Goal: Complete application form: Complete application form

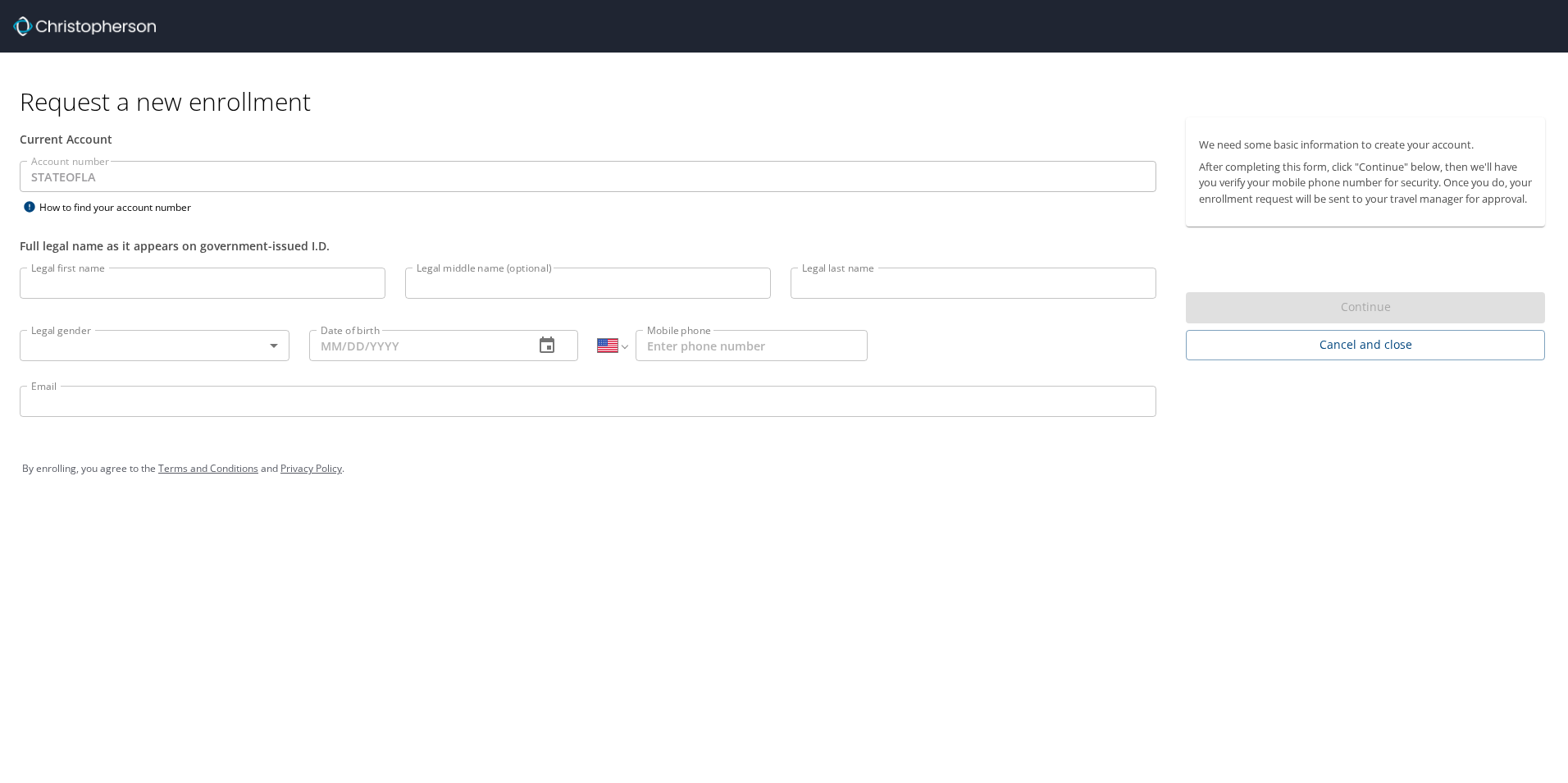
select select "US"
click at [84, 282] on input "Legal first name" at bounding box center [202, 283] width 365 height 31
type input "Keiopee"
type input "[PERSON_NAME]"
type input "[PHONE_NUMBER]"
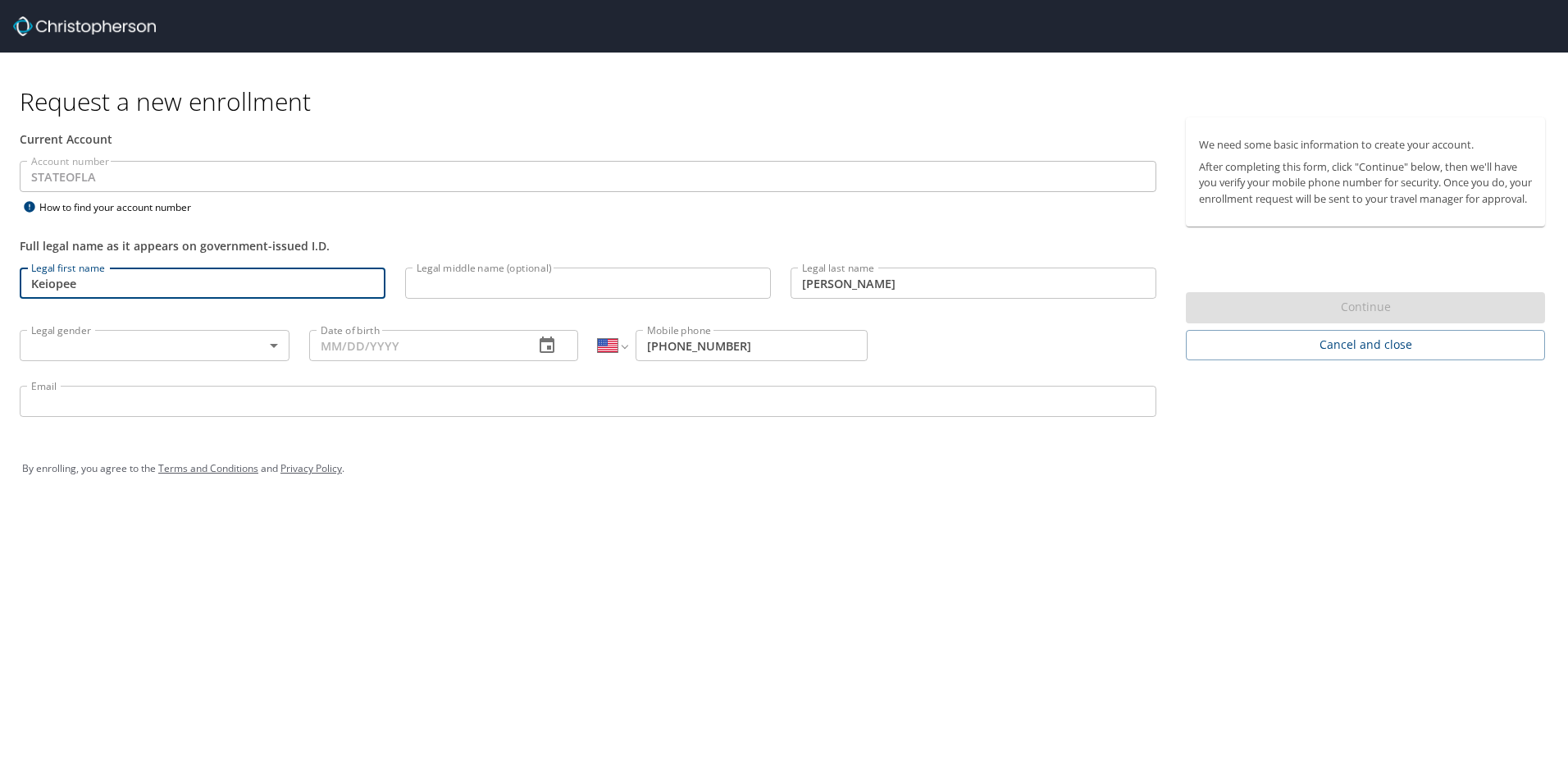
type input "[EMAIL_ADDRESS][DOMAIN_NAME]"
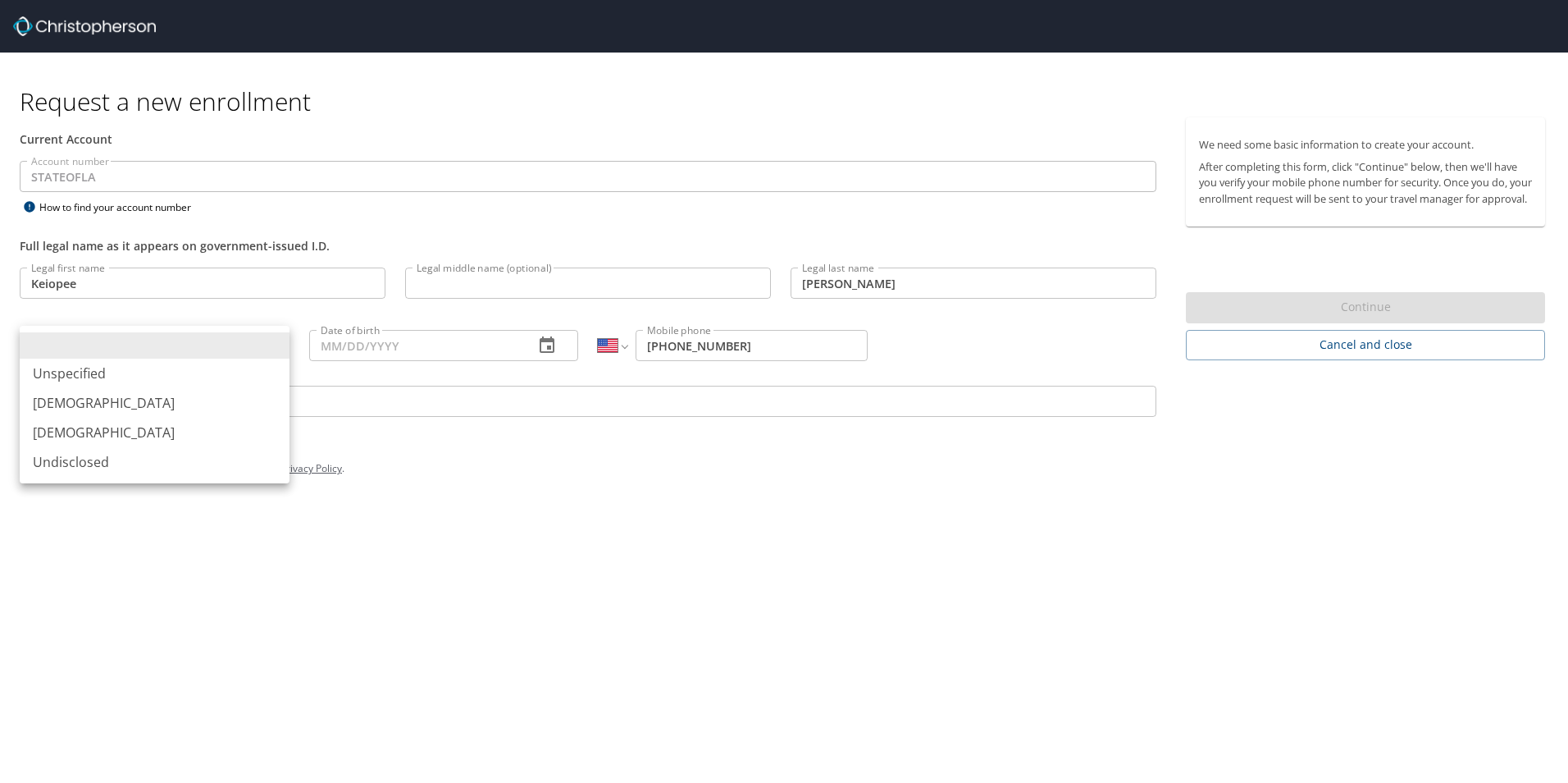
click at [252, 348] on body "Request a new enrollment Current Account Account number STATEOFLA Account numbe…" at bounding box center [784, 392] width 1568 height 783
click at [71, 433] on li "[DEMOGRAPHIC_DATA]" at bounding box center [154, 432] width 270 height 30
type input "[DEMOGRAPHIC_DATA]"
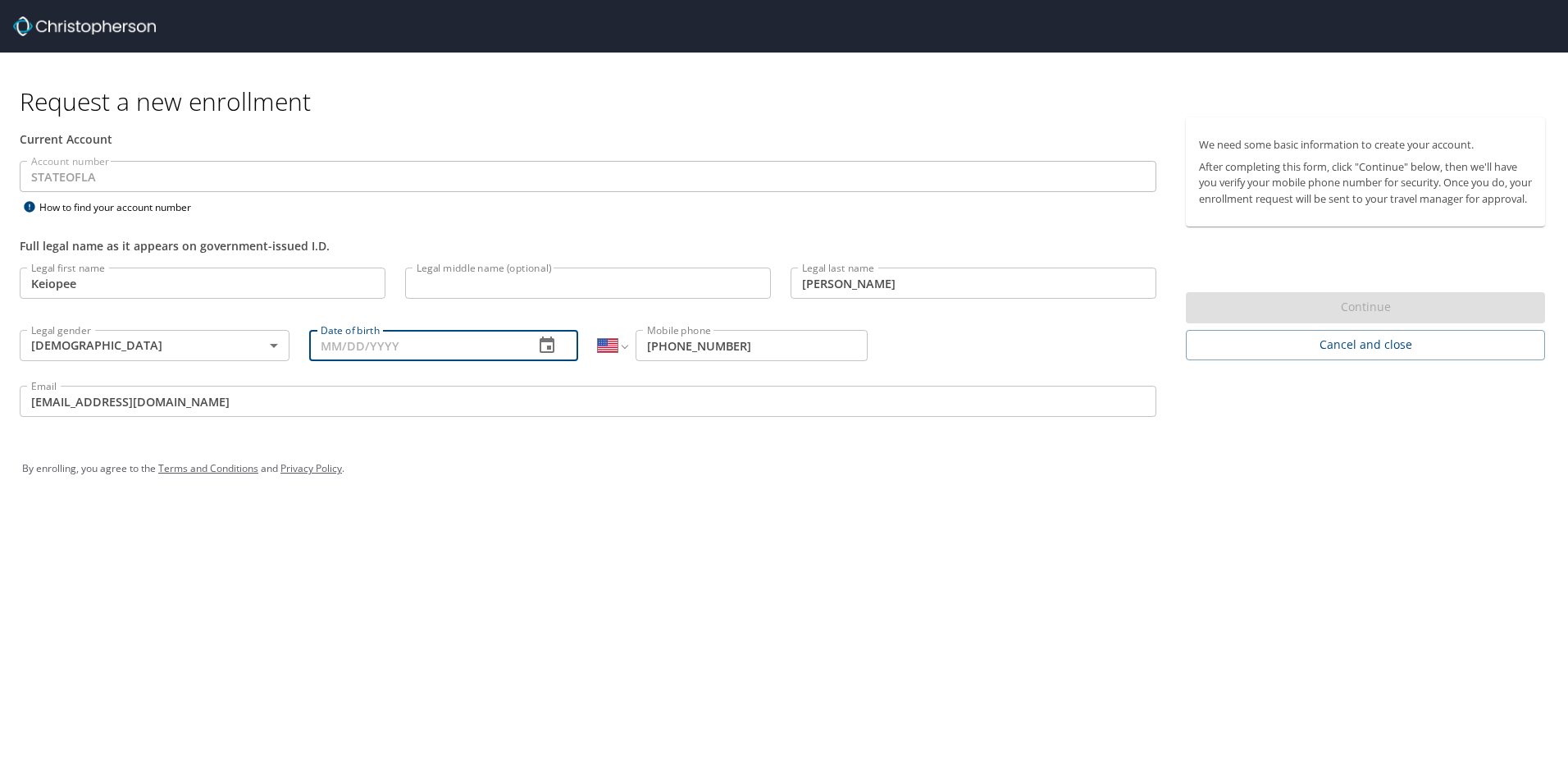
click at [332, 346] on input "Date of birth" at bounding box center [415, 345] width 212 height 31
type input "[DATE]"
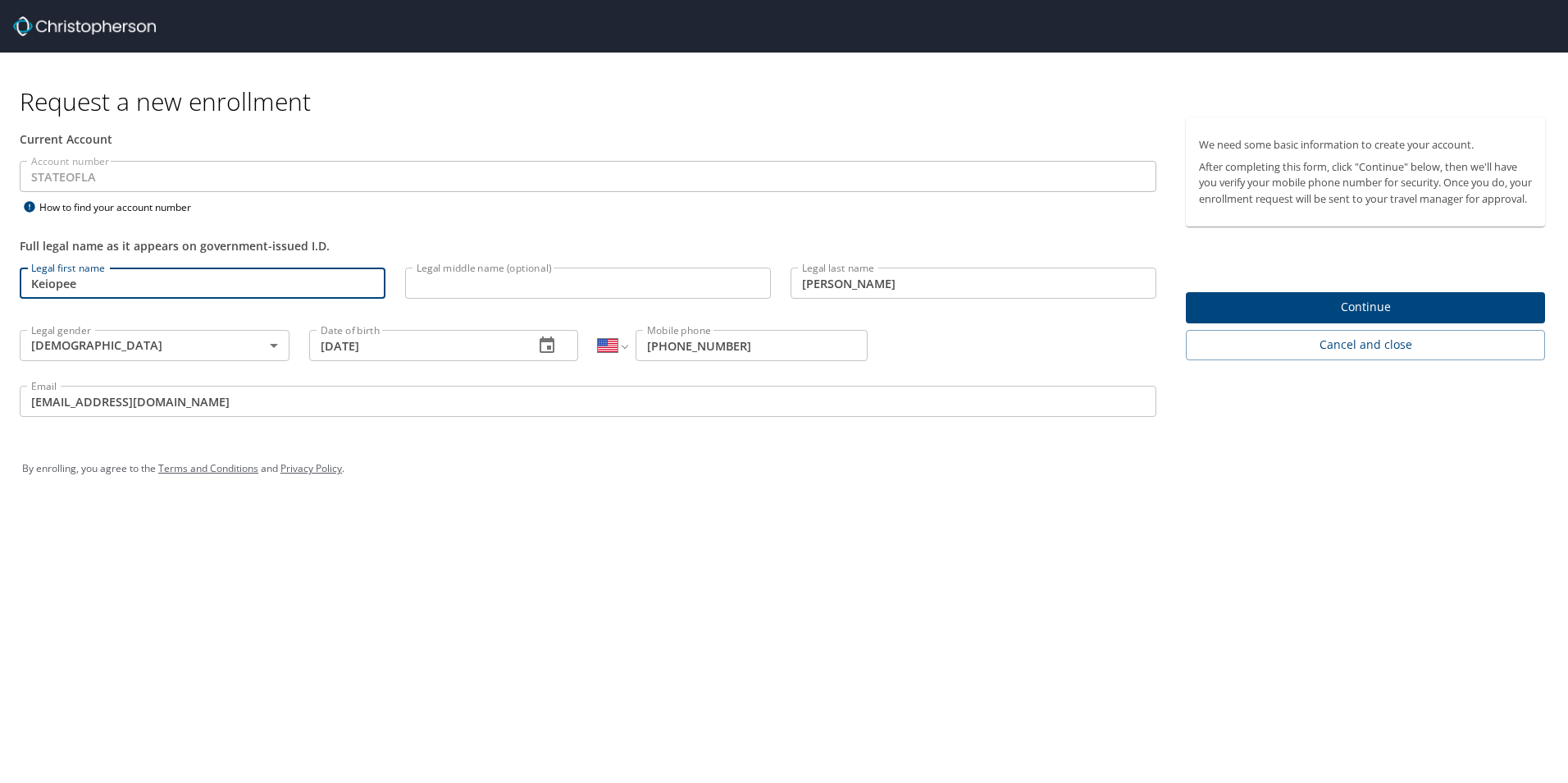
click at [91, 280] on input "Keiopee" at bounding box center [202, 283] width 365 height 31
click at [912, 348] on div "Legal first name Keiopee Legal first name Legal middle name (optional) Legal mi…" at bounding box center [587, 345] width 1156 height 174
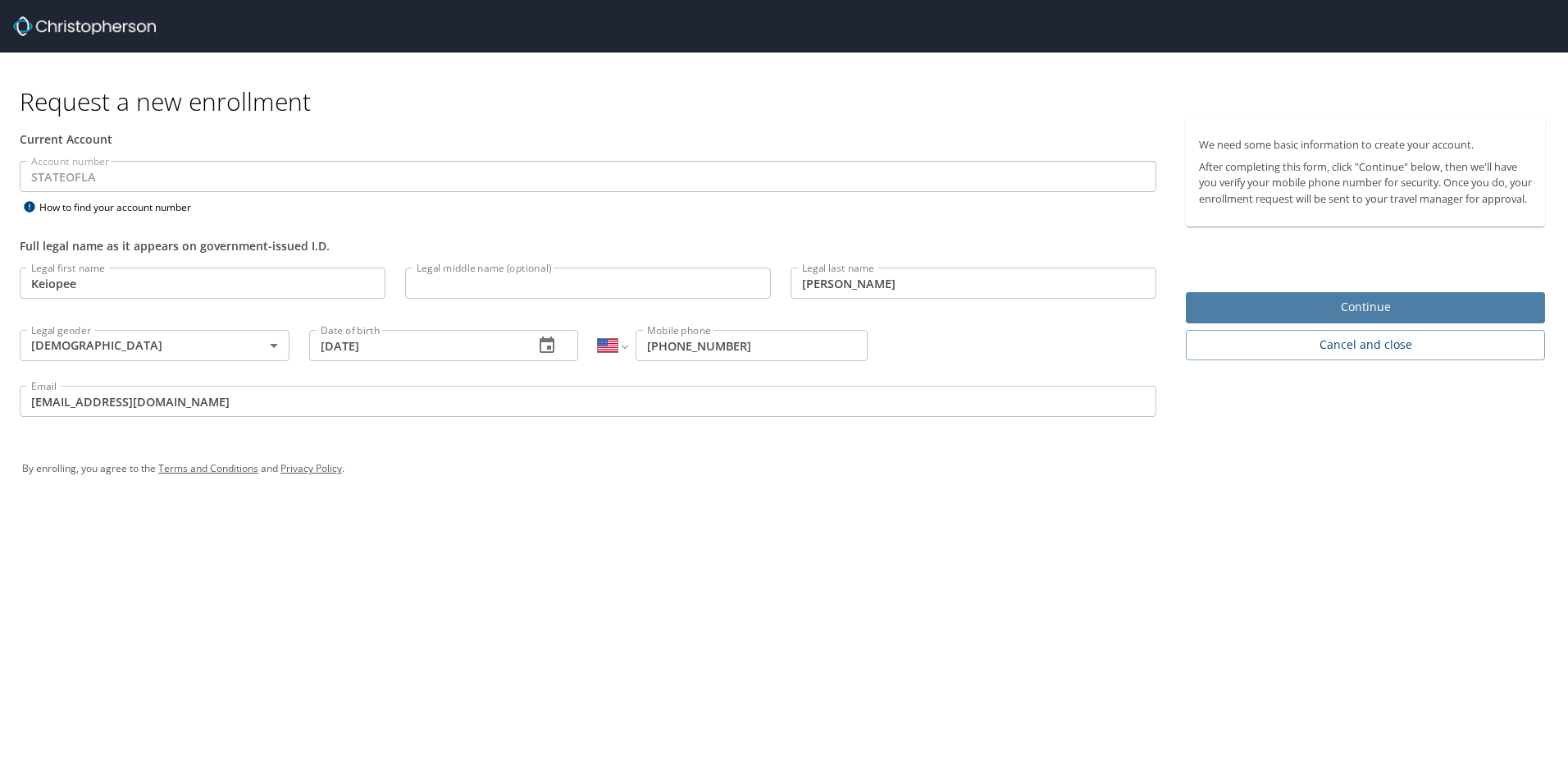
click at [1321, 317] on span "Continue" at bounding box center [1366, 307] width 333 height 21
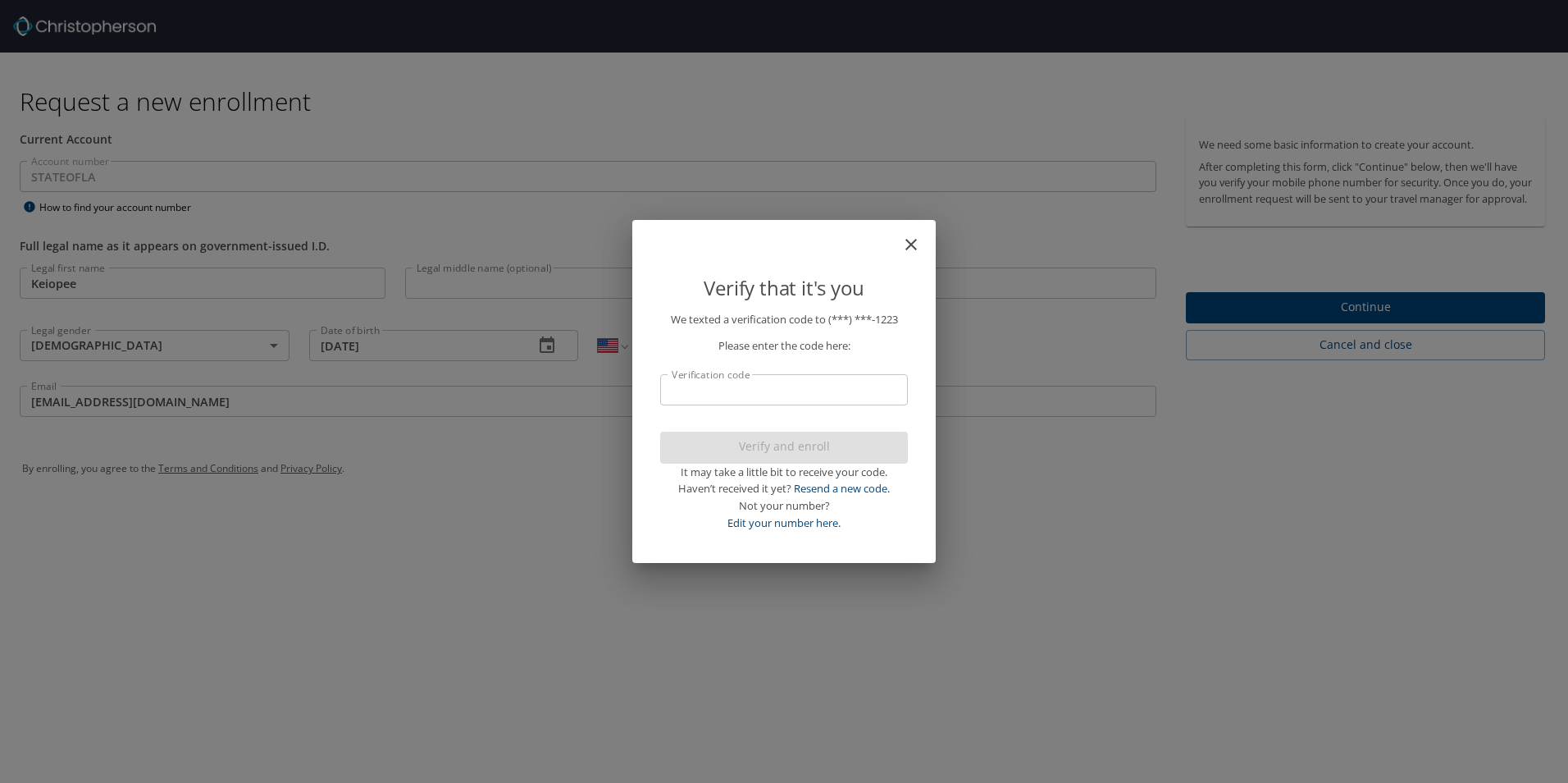
click at [692, 385] on input "Verification code" at bounding box center [784, 390] width 248 height 31
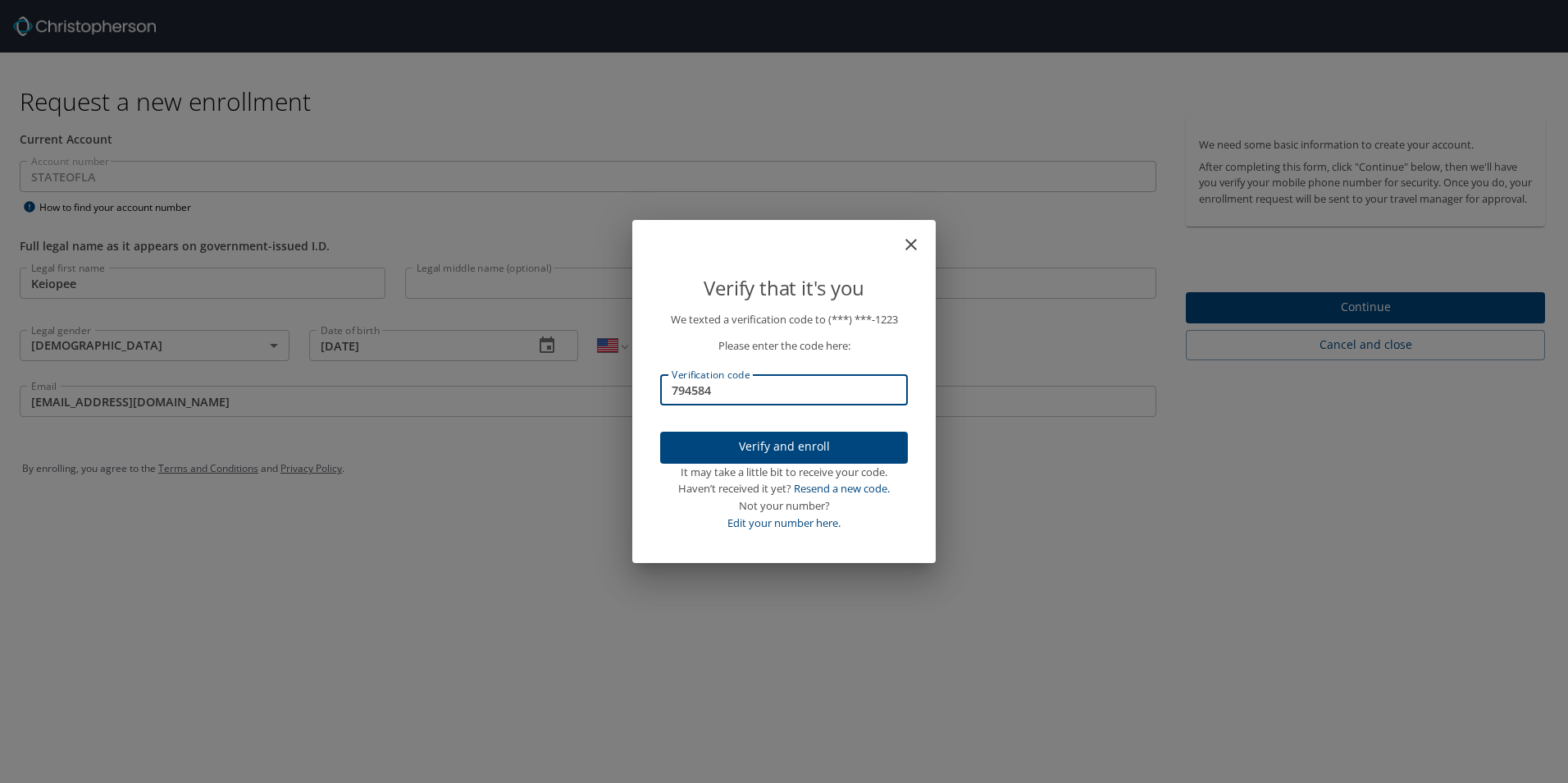
type input "794584"
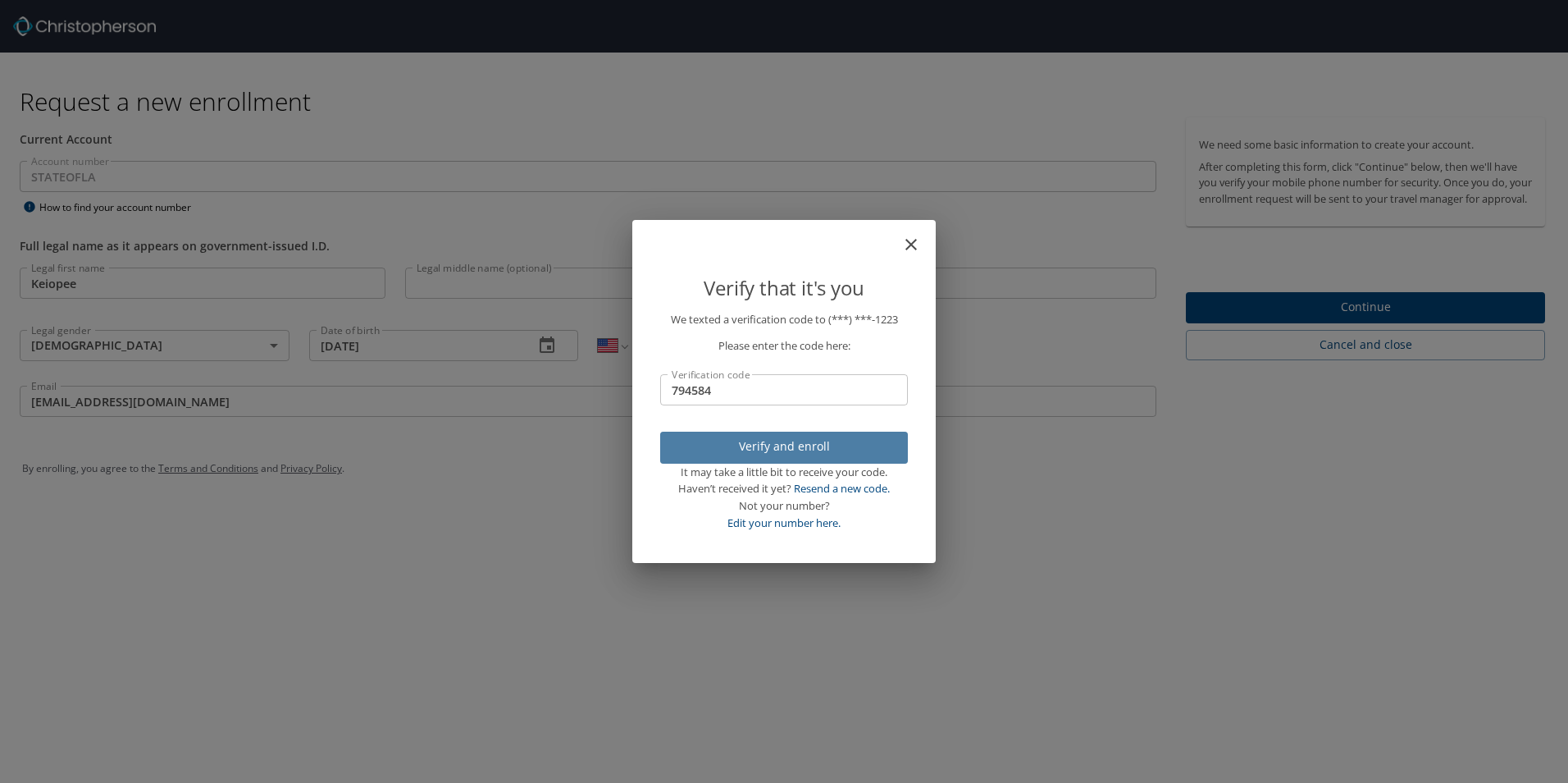
click at [748, 449] on span "Verify and enroll" at bounding box center [784, 446] width 221 height 21
click at [1204, 327] on div "Verify that it's you We texted a verification code to (***) ***- 1223 Please en…" at bounding box center [784, 392] width 1568 height 783
